Goal: Task Accomplishment & Management: Manage account settings

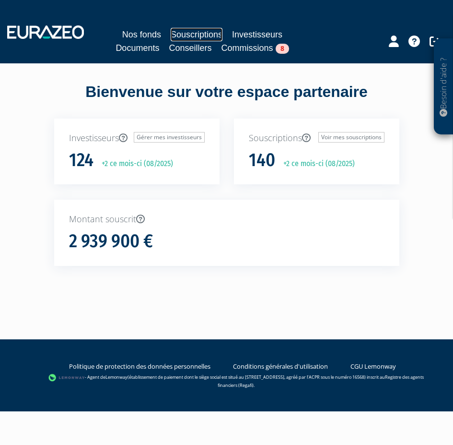
click at [197, 34] on link "Souscriptions" at bounding box center [197, 34] width 52 height 13
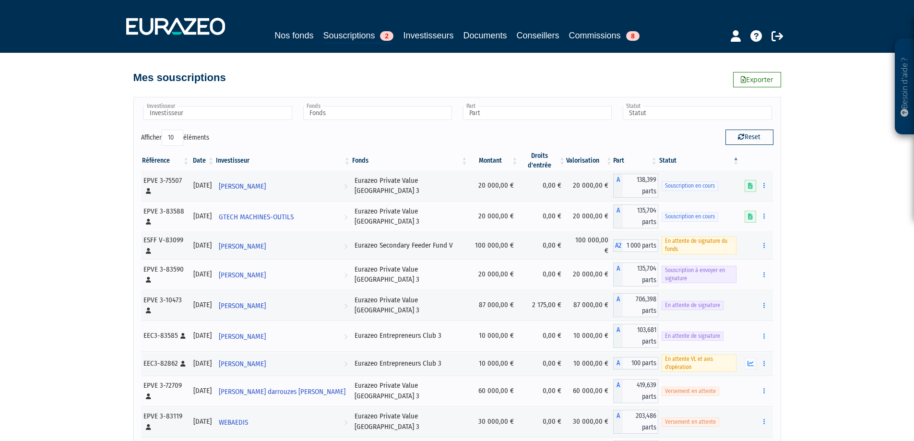
click at [182, 130] on select "10 25 50 100" at bounding box center [173, 138] width 22 height 16
click at [176, 135] on select "10 25 50 100" at bounding box center [173, 138] width 22 height 16
select select "100"
click at [163, 130] on select "10 25 50 100" at bounding box center [173, 138] width 22 height 16
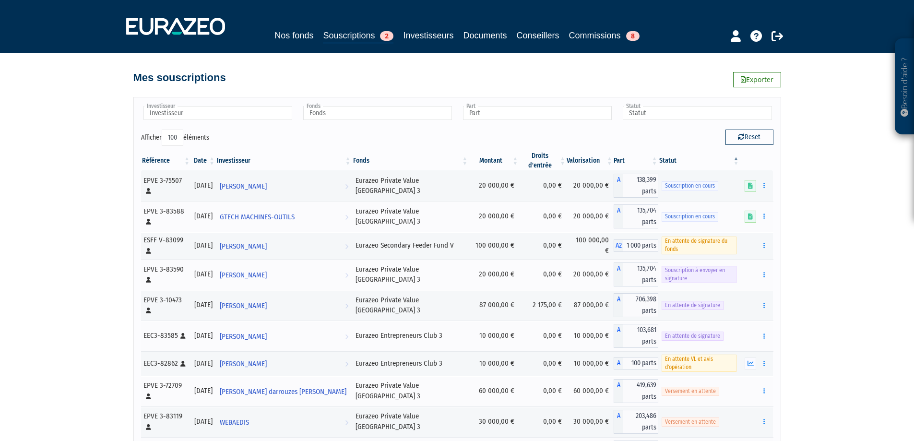
click at [453, 273] on icon "button" at bounding box center [763, 275] width 1 height 6
click at [453, 274] on span "Souscription à envoyer en signature" at bounding box center [699, 274] width 75 height 17
click at [453, 273] on span "Souscription à envoyer en signature" at bounding box center [699, 274] width 75 height 17
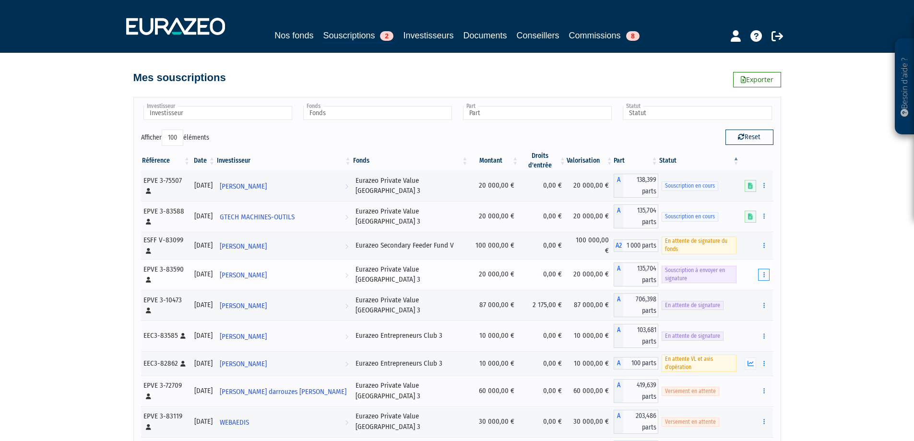
click at [453, 272] on button "button" at bounding box center [764, 275] width 12 height 12
click at [453, 273] on button "button" at bounding box center [764, 275] width 12 height 12
click at [453, 292] on link "Envoyer à signer" at bounding box center [739, 292] width 55 height 16
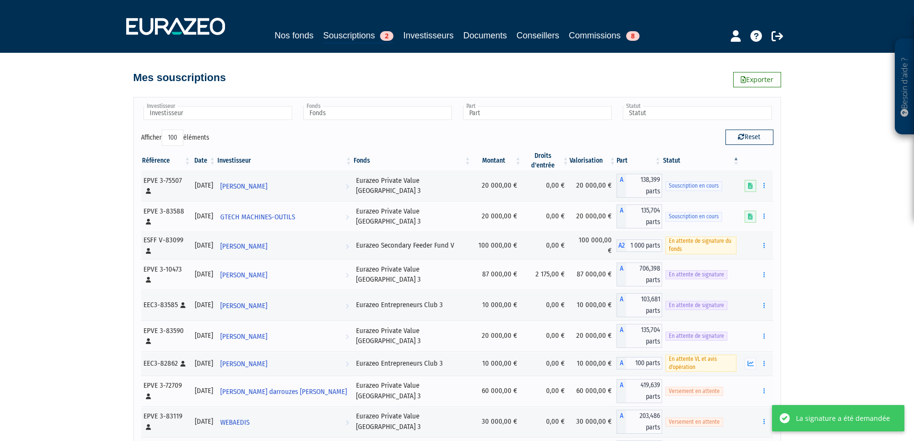
select select "100"
drag, startPoint x: 377, startPoint y: 333, endPoint x: 614, endPoint y: 340, distance: 236.6
click at [454, 327] on td "Eurazeo Private Value [GEOGRAPHIC_DATA] 3" at bounding box center [412, 335] width 119 height 31
copy div "Eurazeo Private Value [GEOGRAPHIC_DATA] 3"
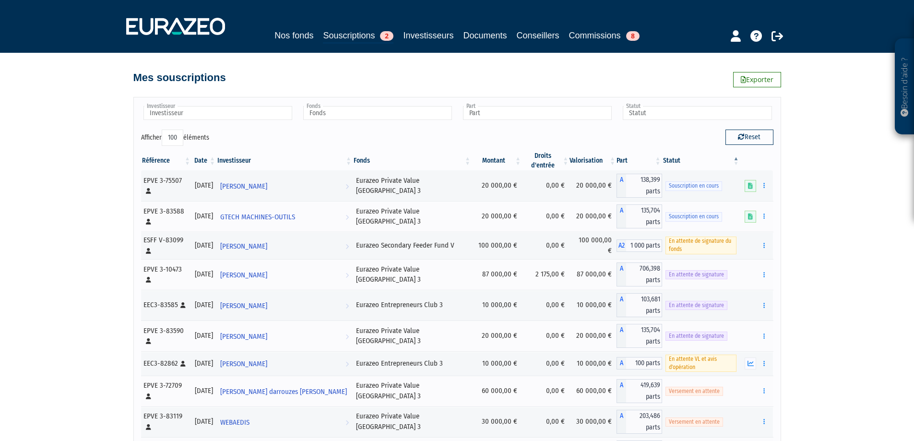
scroll to position [251, 0]
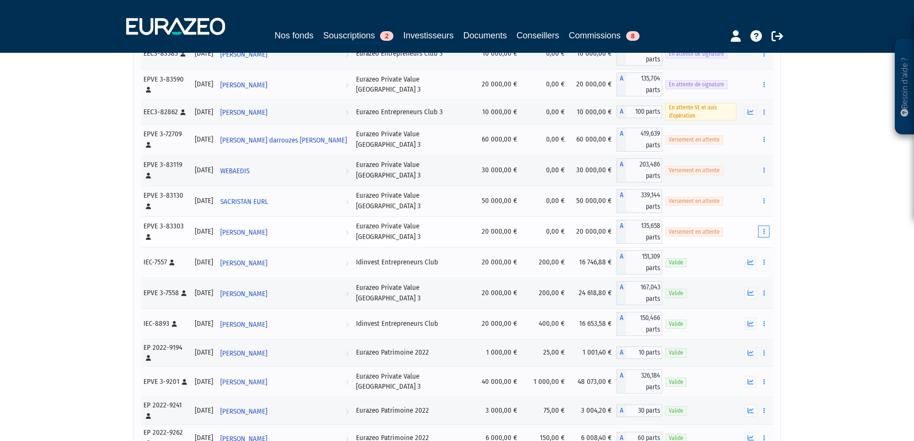
click at [763, 228] on icon "button" at bounding box center [763, 231] width 1 height 6
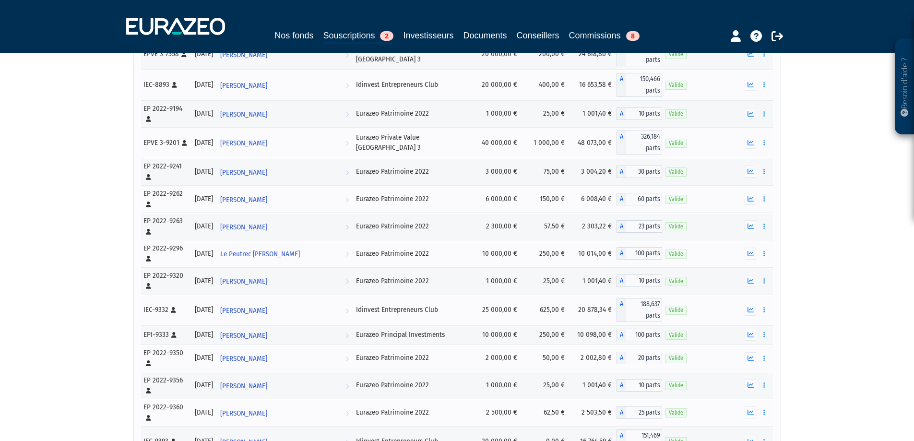
scroll to position [491, 0]
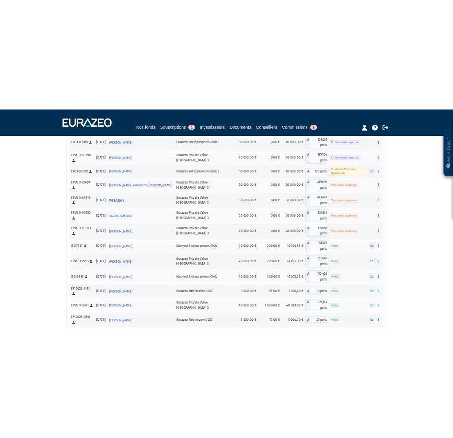
scroll to position [230, 0]
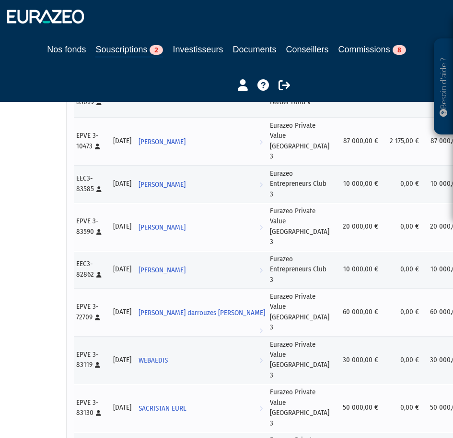
scroll to position [230, 94]
